Goal: Find specific page/section

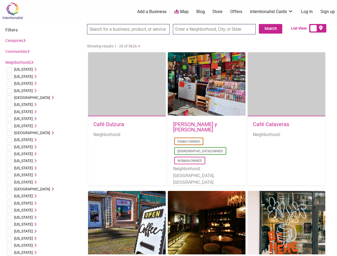
click at [168, 128] on div "[PERSON_NAME] y [PERSON_NAME] Family-Owned [DEMOGRAPHIC_DATA]-Owned Woman-Owned…" at bounding box center [207, 161] width 78 height 91
click at [22, 69] on span "[US_STATE]" at bounding box center [23, 69] width 19 height 4
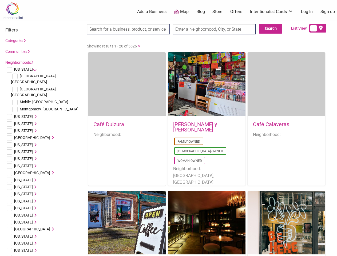
click at [33, 69] on icon at bounding box center [35, 69] width 4 height 4
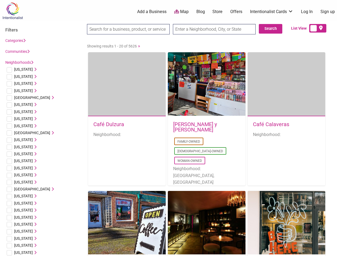
click at [20, 77] on span "[US_STATE]" at bounding box center [23, 76] width 19 height 4
click at [33, 77] on icon at bounding box center [35, 77] width 4 height 4
click at [21, 83] on span "[US_STATE]" at bounding box center [23, 83] width 19 height 4
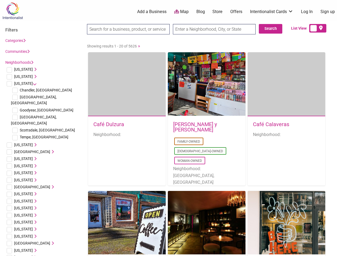
click at [33, 83] on icon at bounding box center [35, 84] width 4 height 4
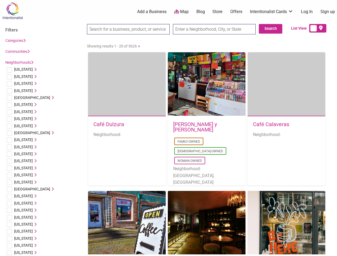
click at [22, 91] on span "[US_STATE]" at bounding box center [23, 91] width 19 height 4
click at [33, 91] on icon at bounding box center [35, 91] width 4 height 4
click at [28, 98] on span "[GEOGRAPHIC_DATA]" at bounding box center [32, 97] width 36 height 4
